Goal: Transaction & Acquisition: Purchase product/service

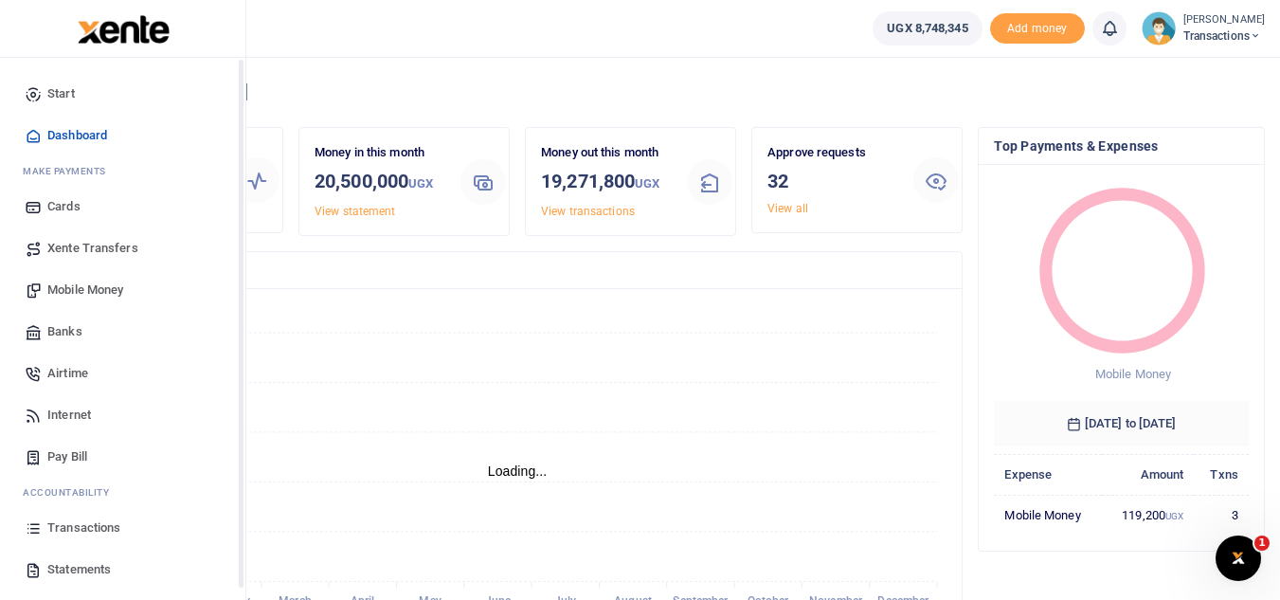
scroll to position [15, 15]
click at [86, 288] on span "Mobile Money" at bounding box center [85, 290] width 76 height 19
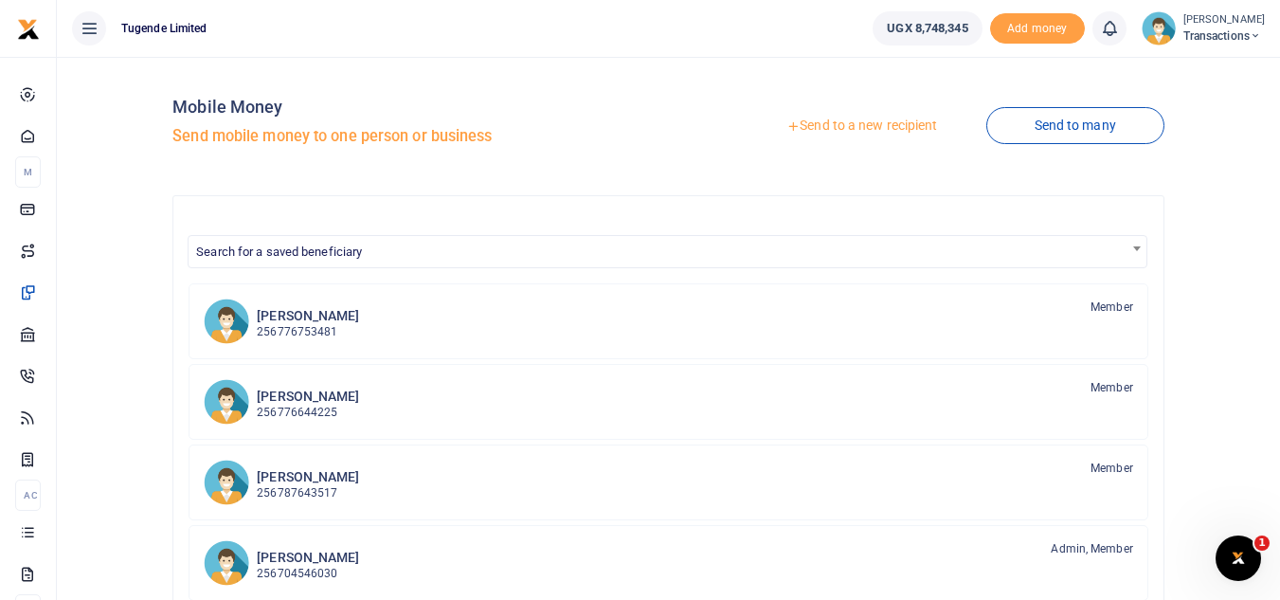
click at [789, 134] on link "Send to a new recipient" at bounding box center [861, 126] width 247 height 34
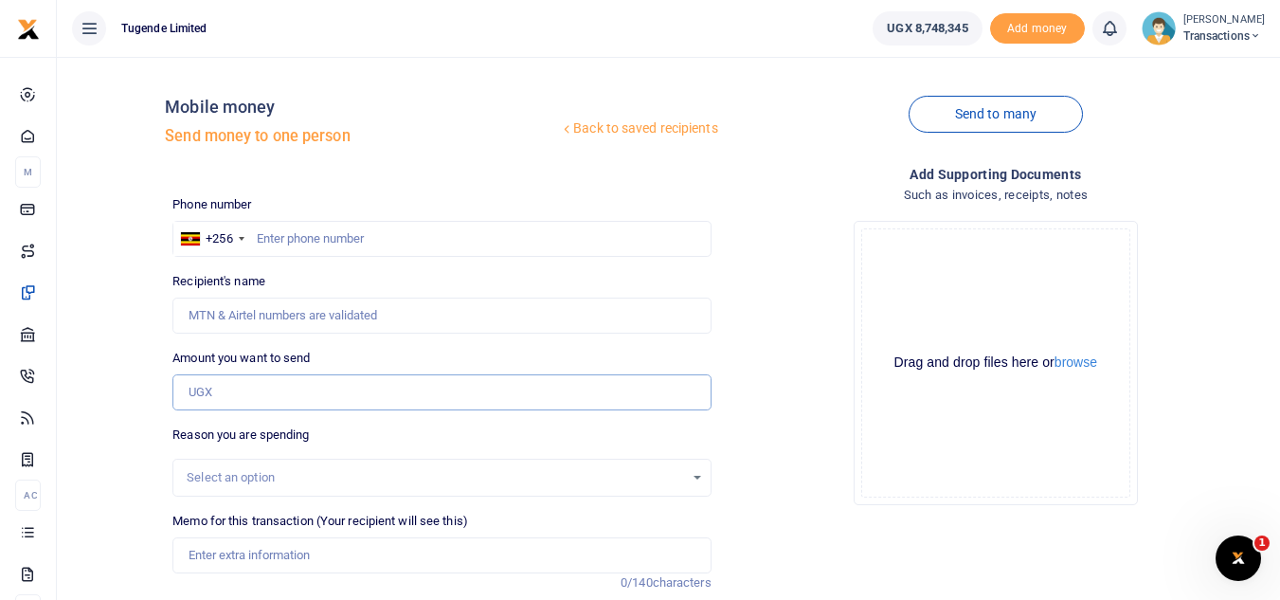
click at [364, 405] on input "Amount you want to send" at bounding box center [441, 392] width 538 height 36
paste input "215,000"
type input "215,000"
click at [229, 549] on input "Memo for this transaction (Your recipient will see this)" at bounding box center [441, 555] width 538 height 36
paste input "UGB048K"
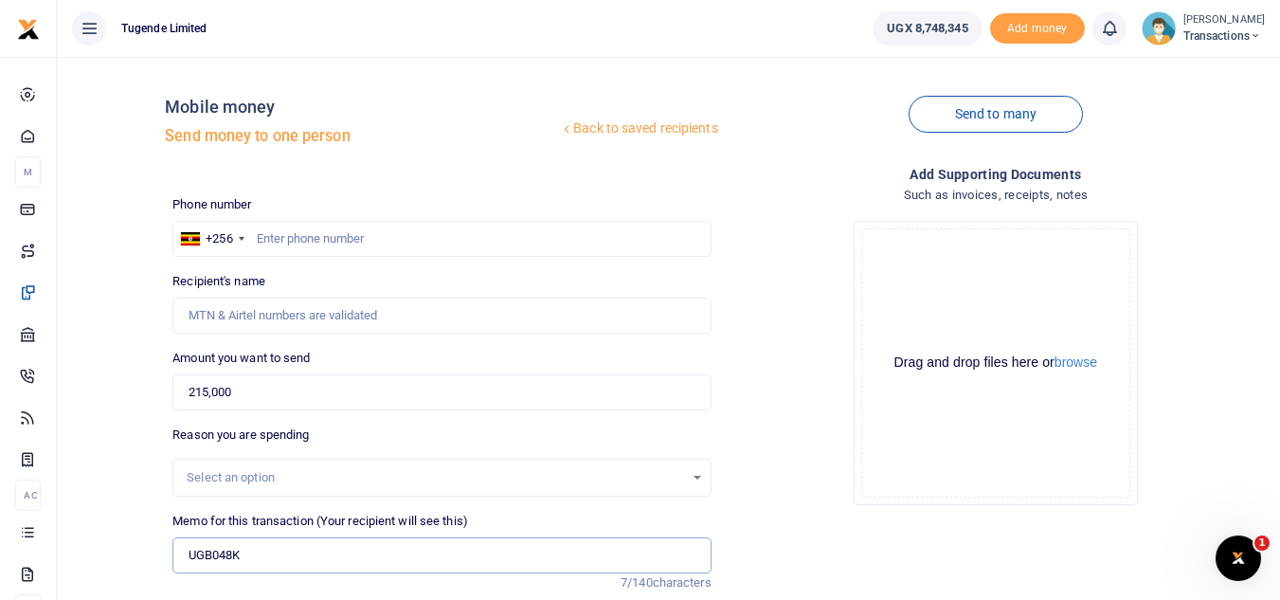
type input "UGB048K"
click at [401, 237] on input "text" at bounding box center [441, 239] width 538 height 36
paste input "0778515183"
type input "0778515183"
type input "Evarist Kwiringira"
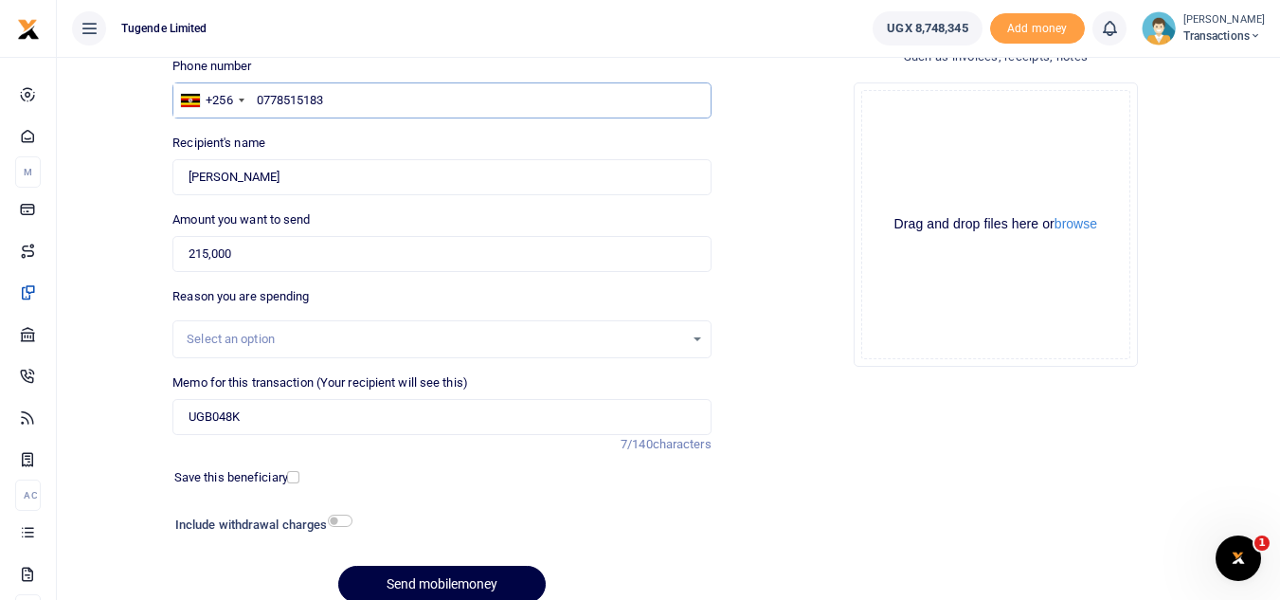
scroll to position [145, 0]
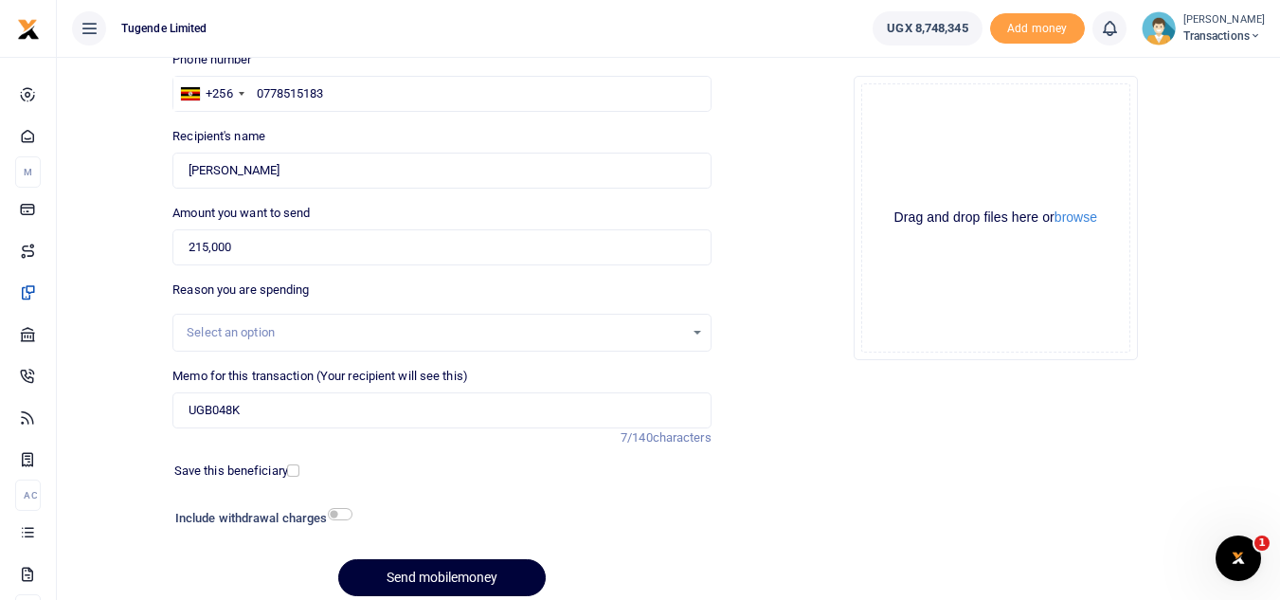
click at [366, 572] on button "Send mobilemoney" at bounding box center [442, 577] width 208 height 37
click at [282, 99] on input "0778515183" at bounding box center [441, 94] width 538 height 36
click at [428, 564] on button "Send mobilemoney" at bounding box center [442, 577] width 208 height 37
type input "0778515183"
click at [397, 587] on button "Send mobilemoney" at bounding box center [442, 577] width 208 height 37
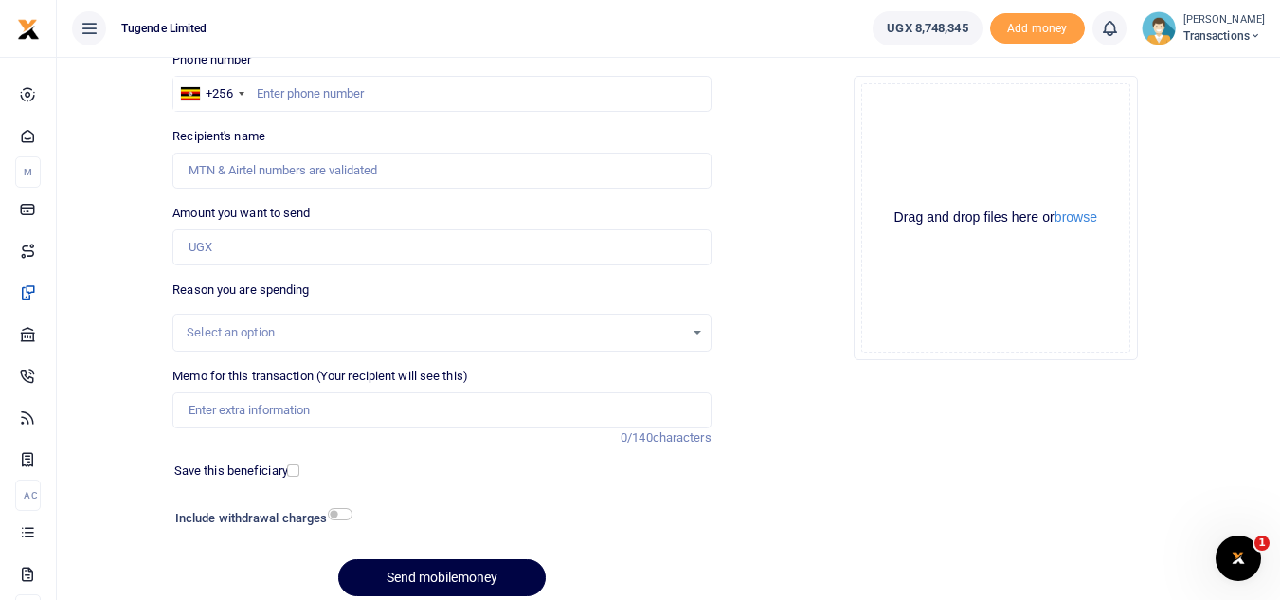
scroll to position [145, 0]
click at [272, 411] on input "Memo for this transaction (Your recipient will see this)" at bounding box center [441, 410] width 538 height 36
paste input "UMA550EL"
type input "UMA550EL"
click at [311, 92] on input "text" at bounding box center [441, 94] width 538 height 36
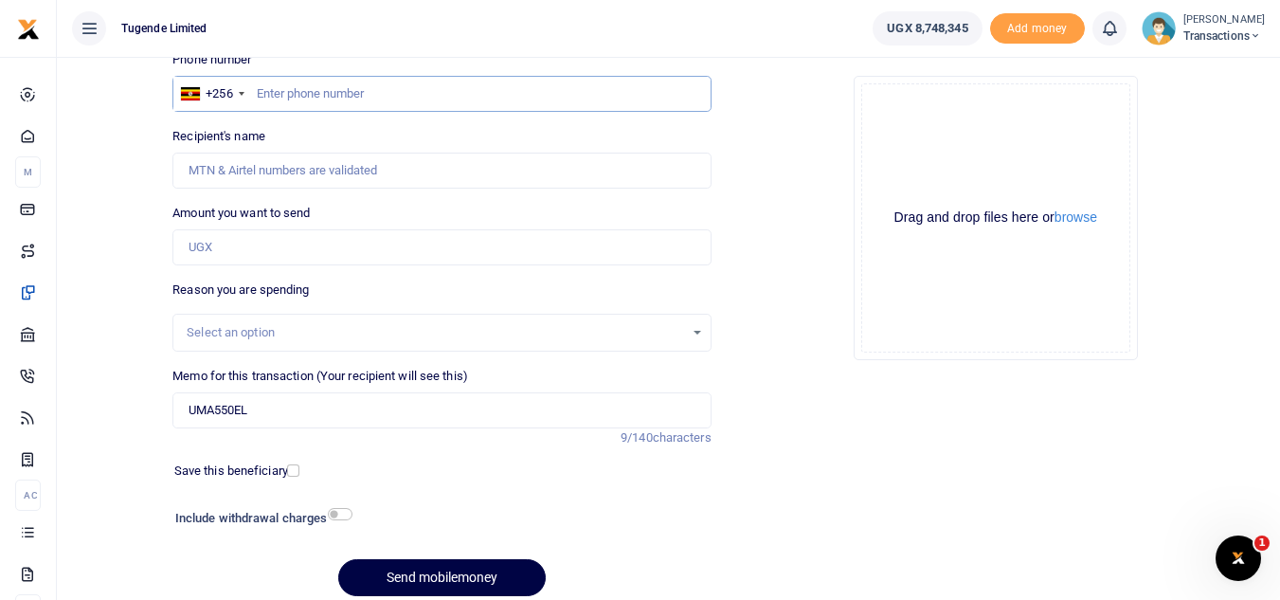
paste input "0766945210"
type input "0766945210"
type input "Agnesi Kabahuma"
type input "0766945210"
click at [356, 263] on input "Amount you want to send" at bounding box center [441, 247] width 538 height 36
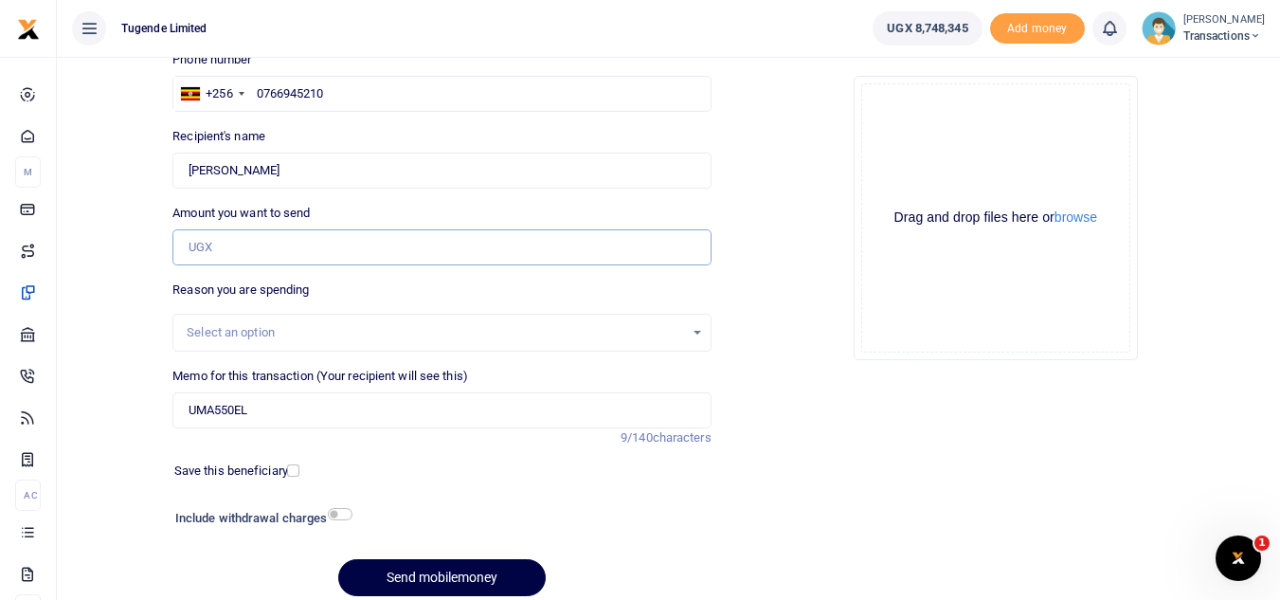
paste input "36000"
type input "36,000"
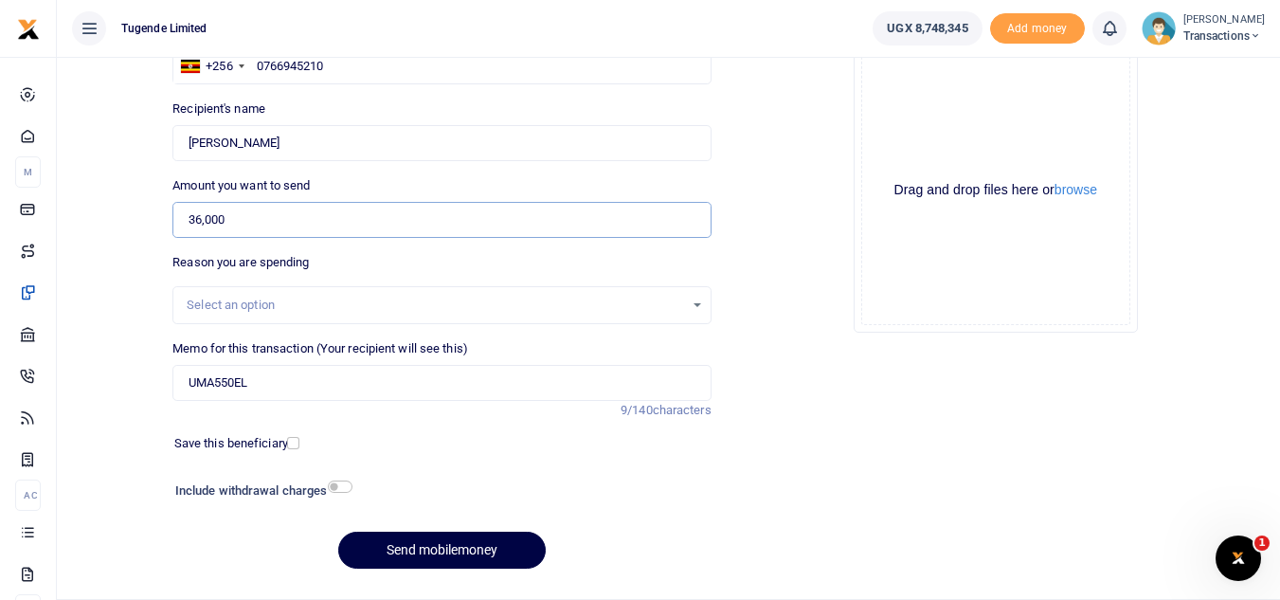
scroll to position [176, 0]
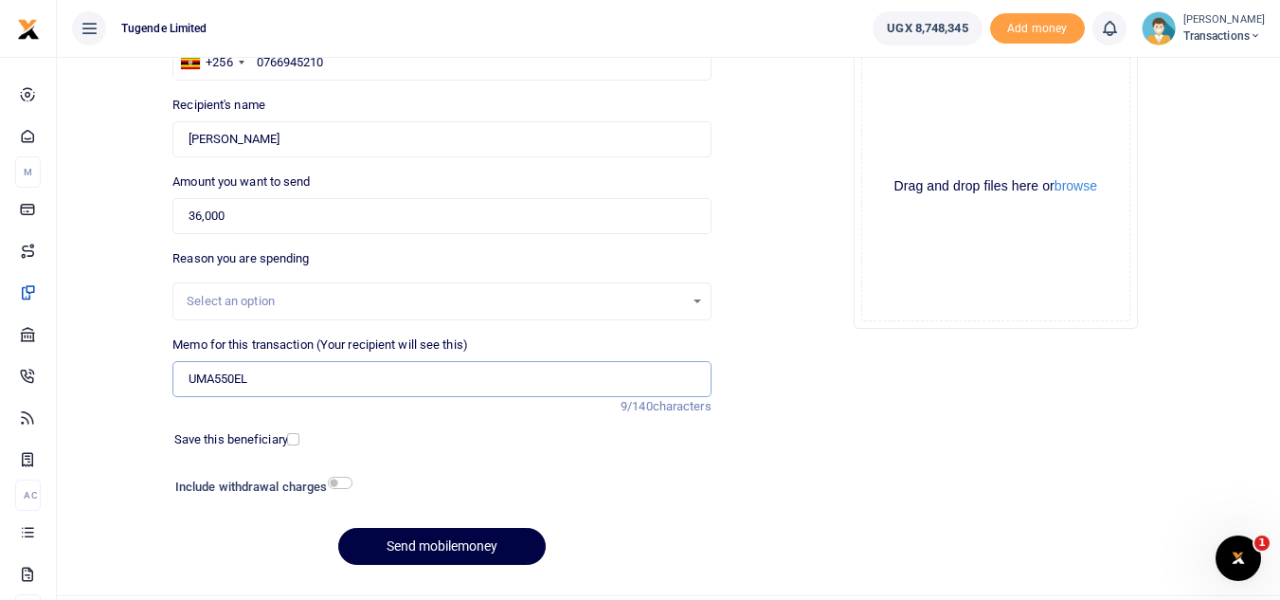
click at [379, 376] on input "UMA550EL" at bounding box center [441, 379] width 538 height 36
paste input "TLUG-017218"
click at [286, 375] on input "UMA550EL TLUG-017218" at bounding box center [441, 379] width 538 height 36
type input "UMA550EL TLUG 017218"
click at [507, 526] on div "Phone number +256 Uganda +256 0766945210 Phone is required. Recipient's name Fo…" at bounding box center [441, 300] width 553 height 562
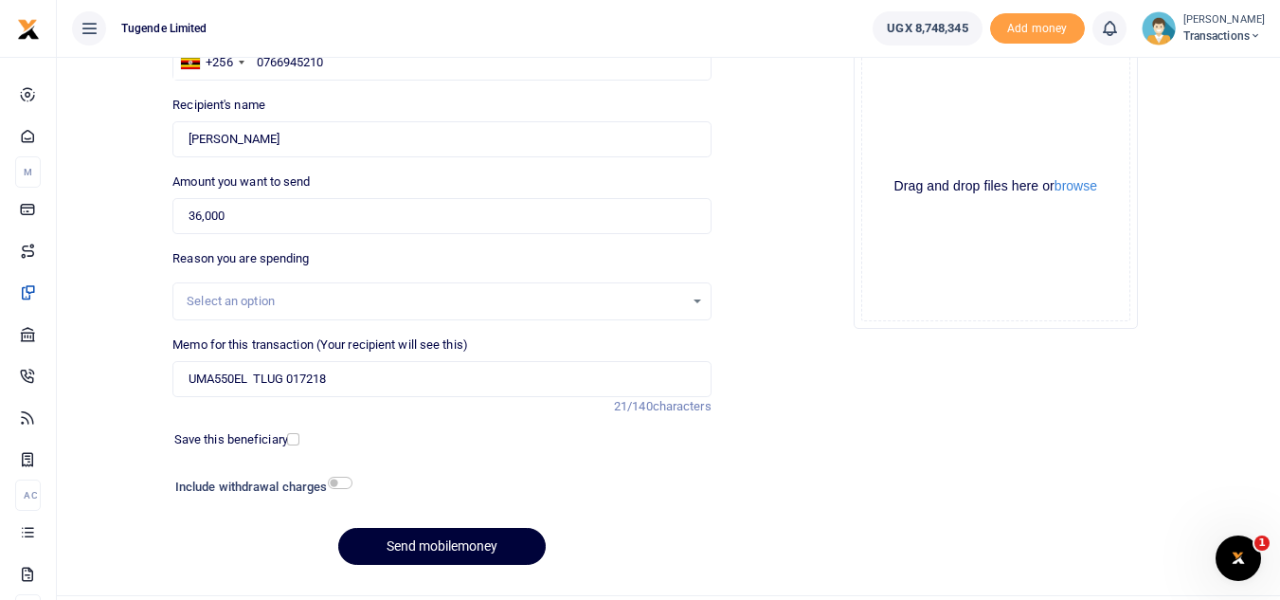
click at [394, 539] on button "Send mobilemoney" at bounding box center [442, 546] width 208 height 37
